Goal: Check status: Check status

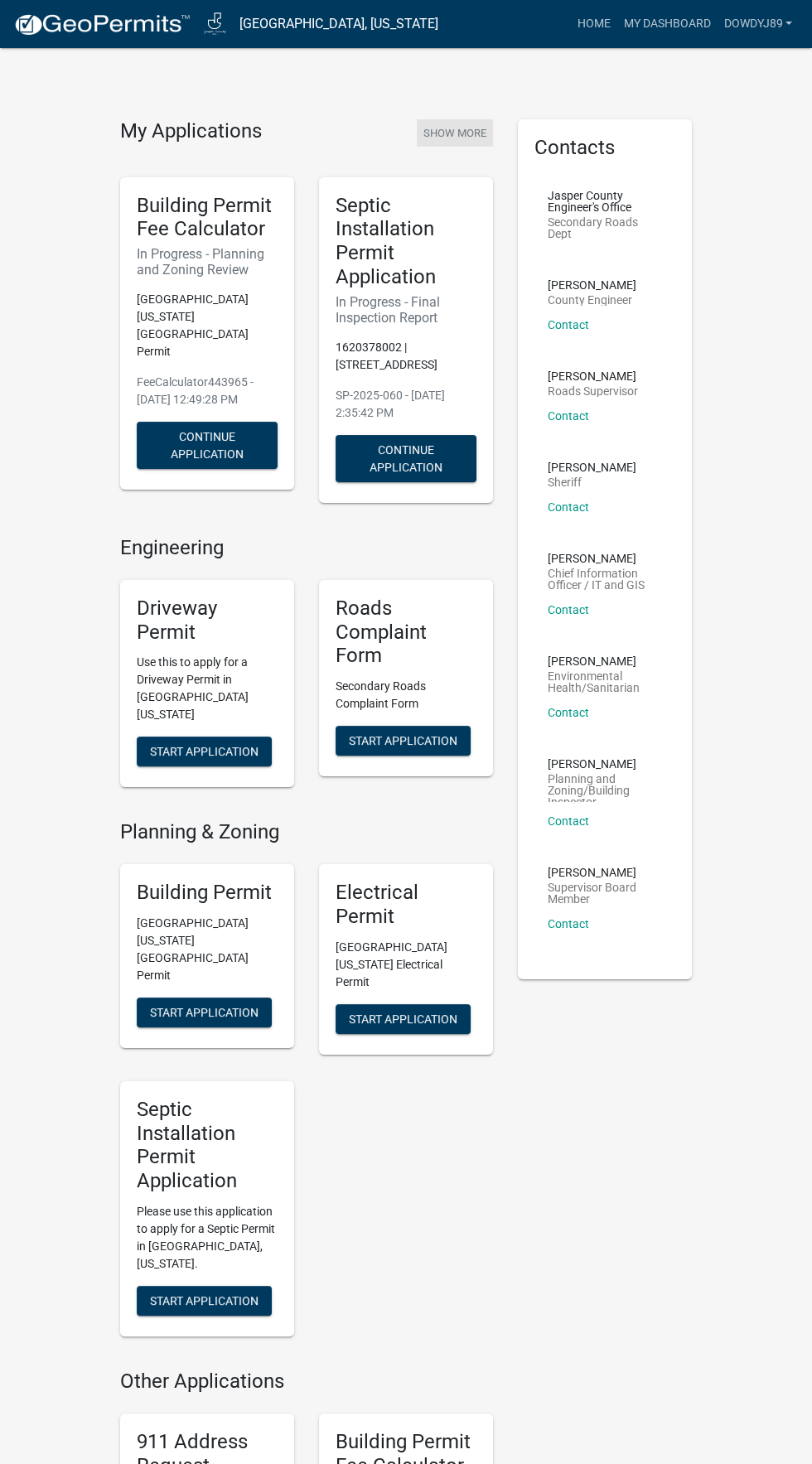
click at [454, 136] on button "Show More" at bounding box center [455, 133] width 77 height 28
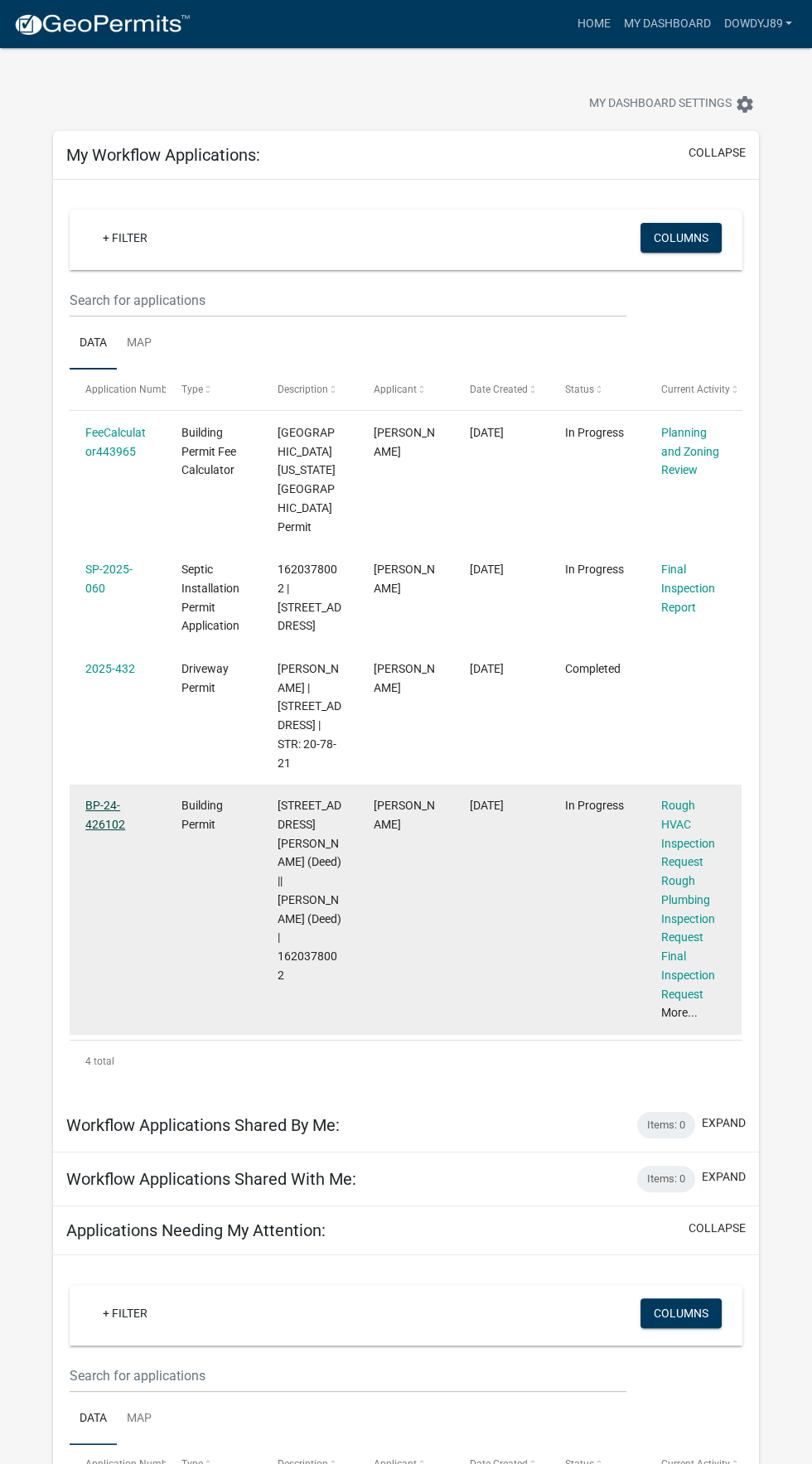
click at [93, 799] on link "BP-24-426102" at bounding box center [105, 815] width 40 height 33
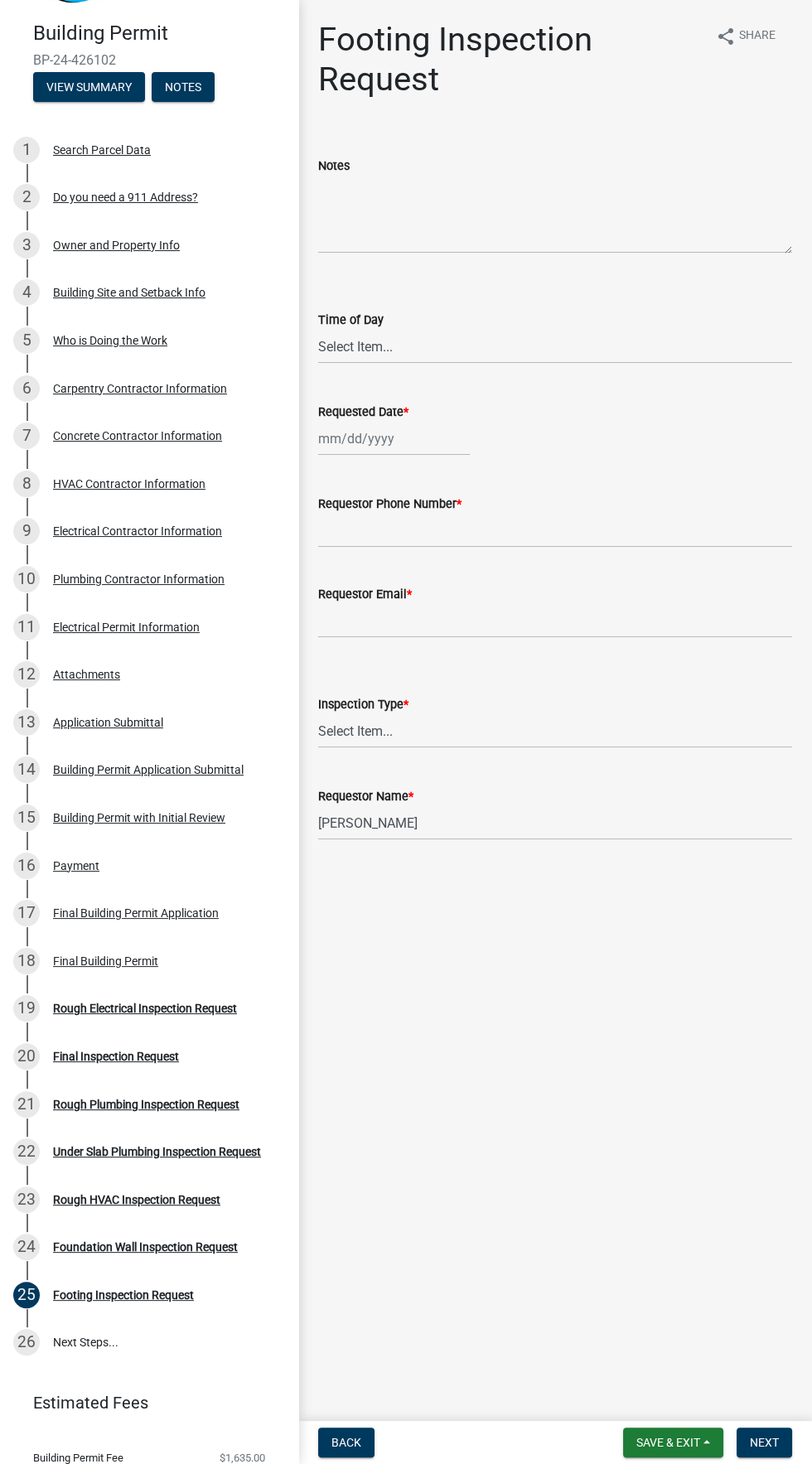
scroll to position [164, 0]
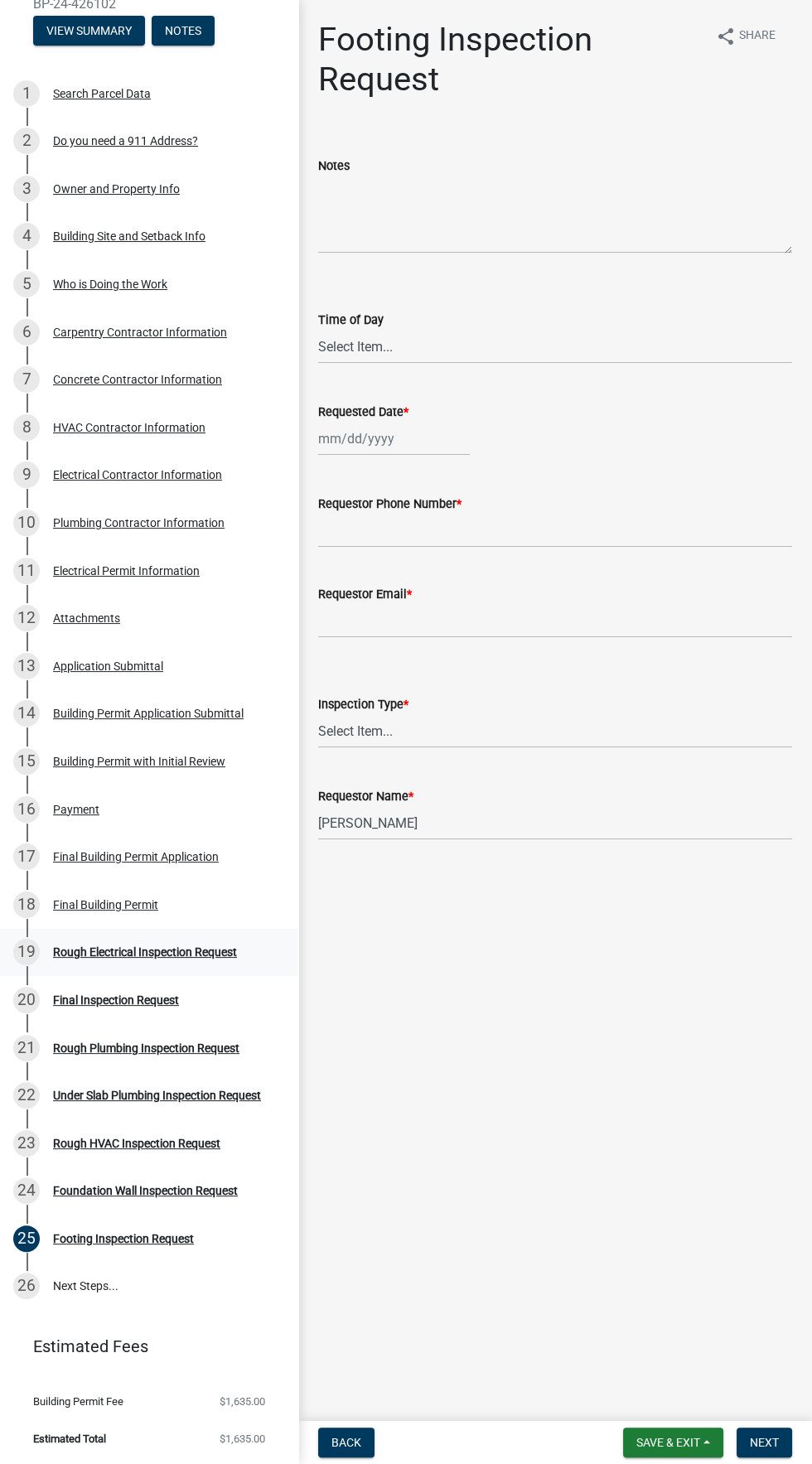
click at [174, 952] on div "Rough Electrical Inspection Request" at bounding box center [145, 951] width 184 height 11
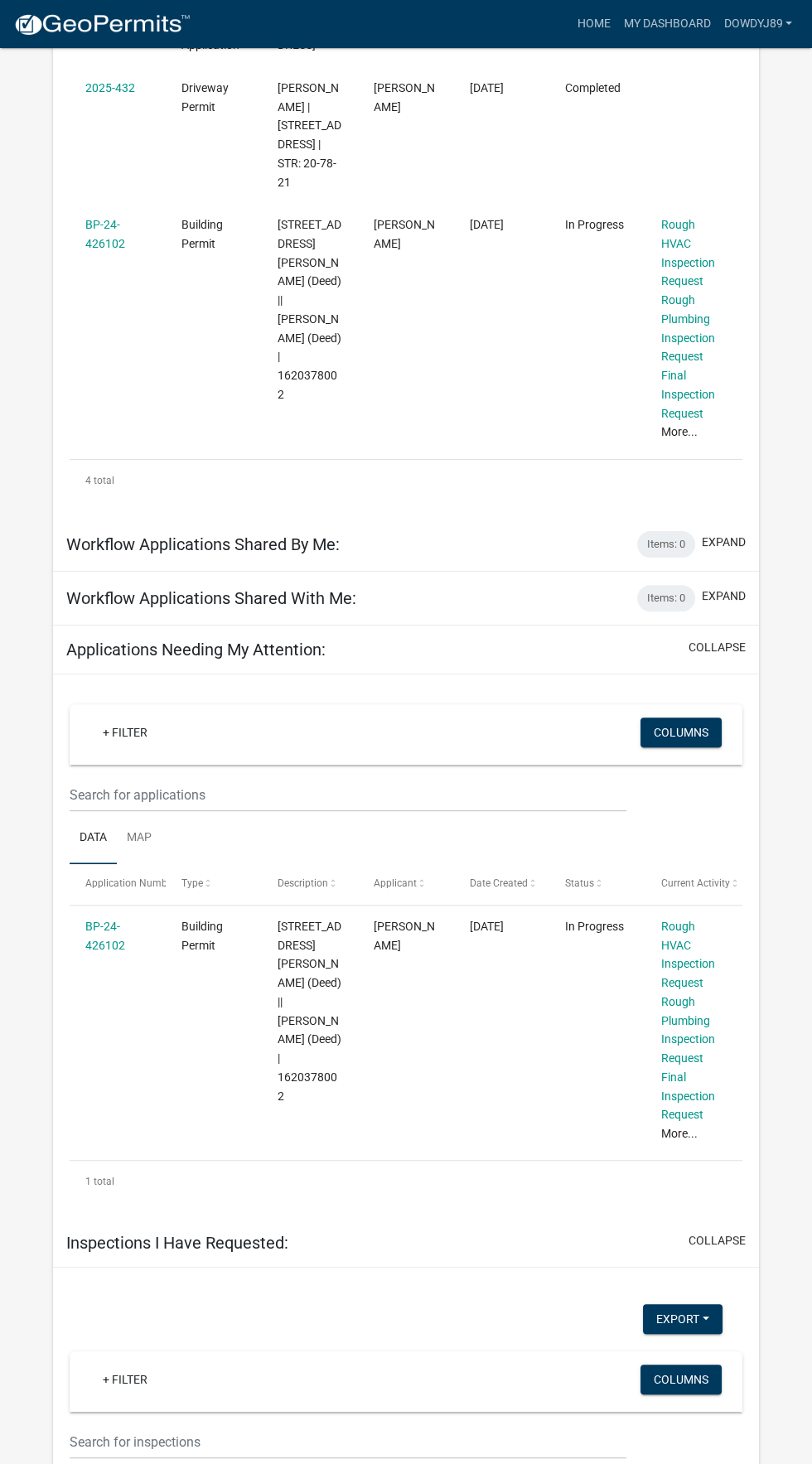
scroll to position [594, 0]
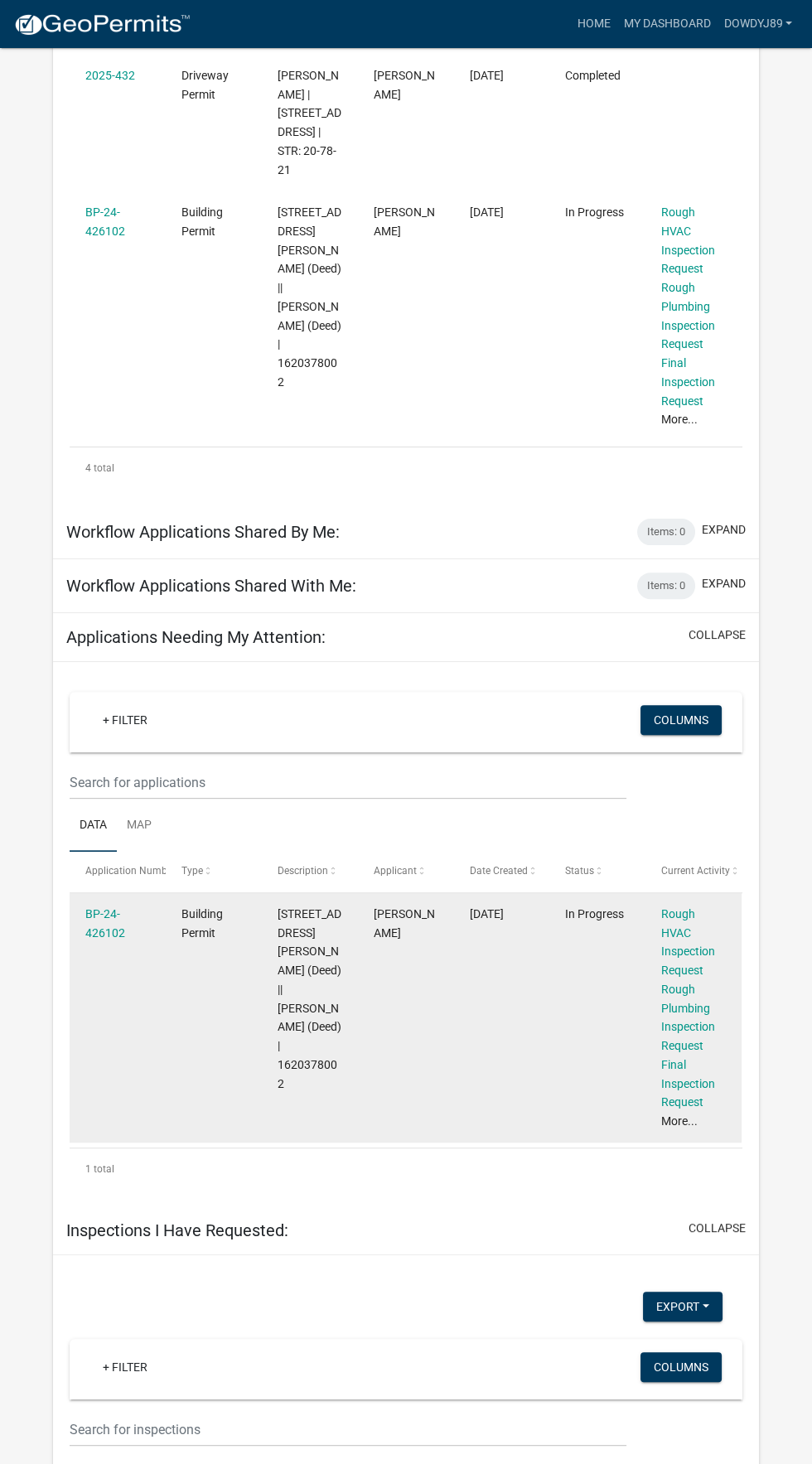
click at [682, 1115] on link "More..." at bounding box center [680, 1121] width 36 height 13
